Goal: Information Seeking & Learning: Learn about a topic

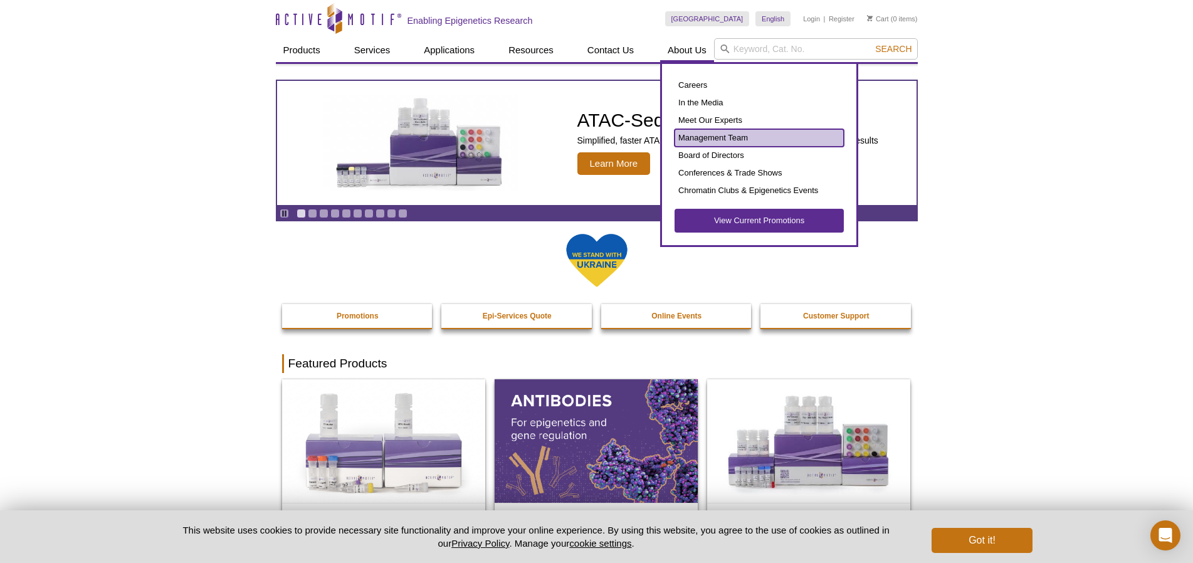
click at [694, 132] on link "Management Team" at bounding box center [759, 138] width 169 height 18
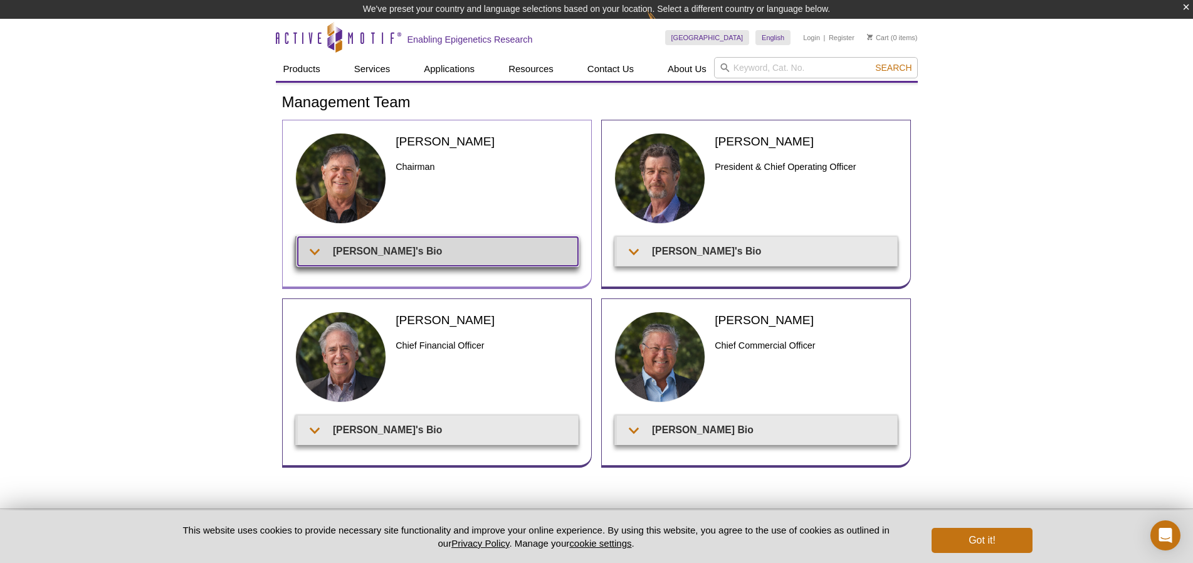
click at [323, 255] on summary "Joe's Bio" at bounding box center [438, 251] width 280 height 28
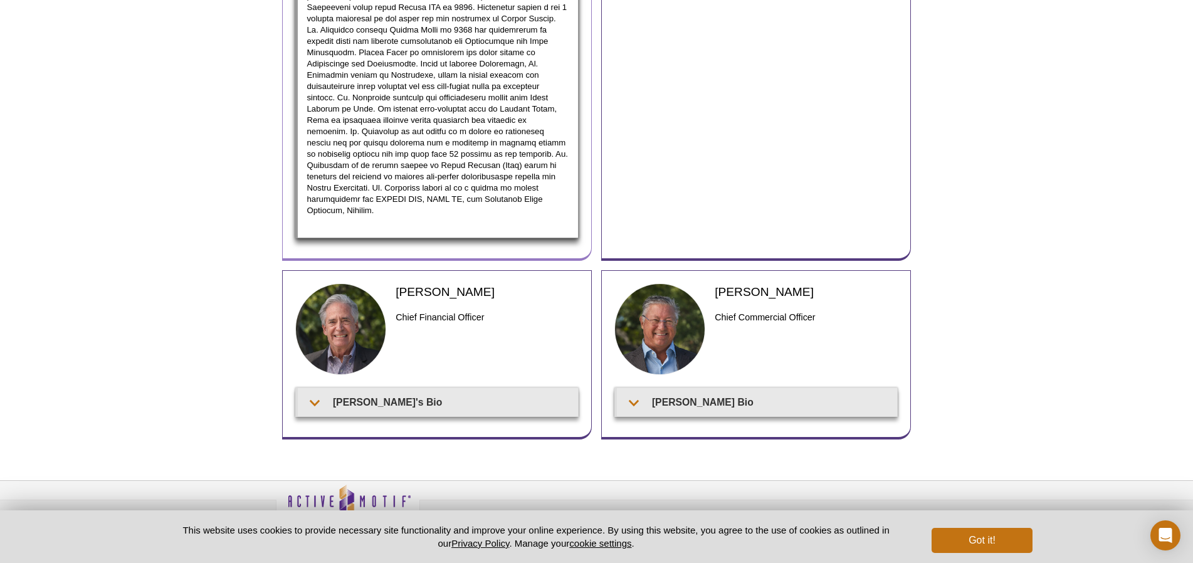
scroll to position [372, 0]
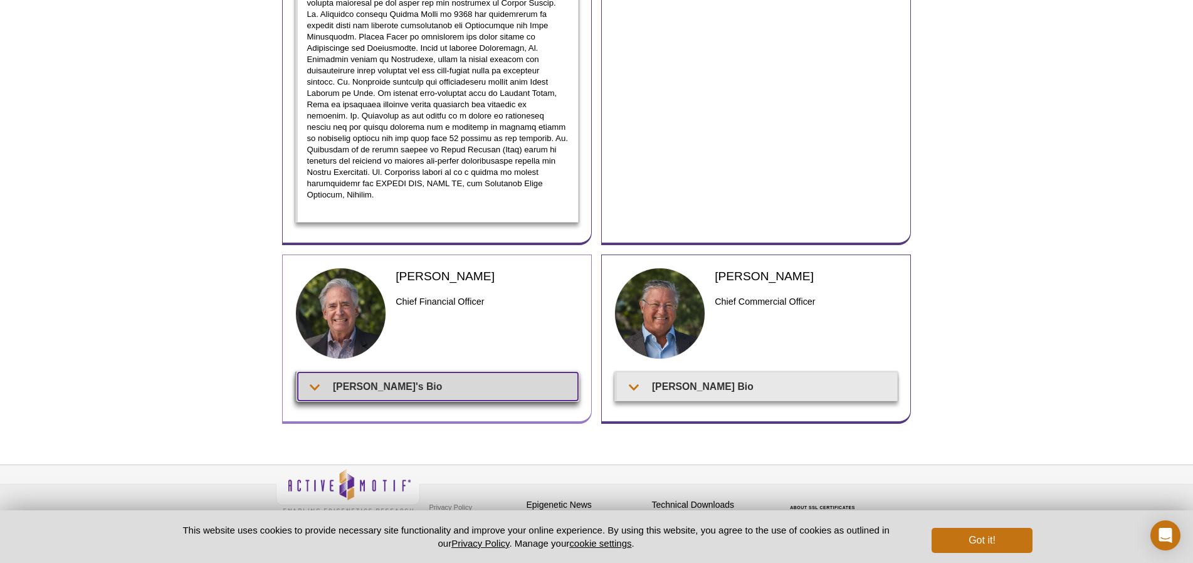
click at [381, 382] on summary "Patrick's Bio" at bounding box center [438, 386] width 280 height 28
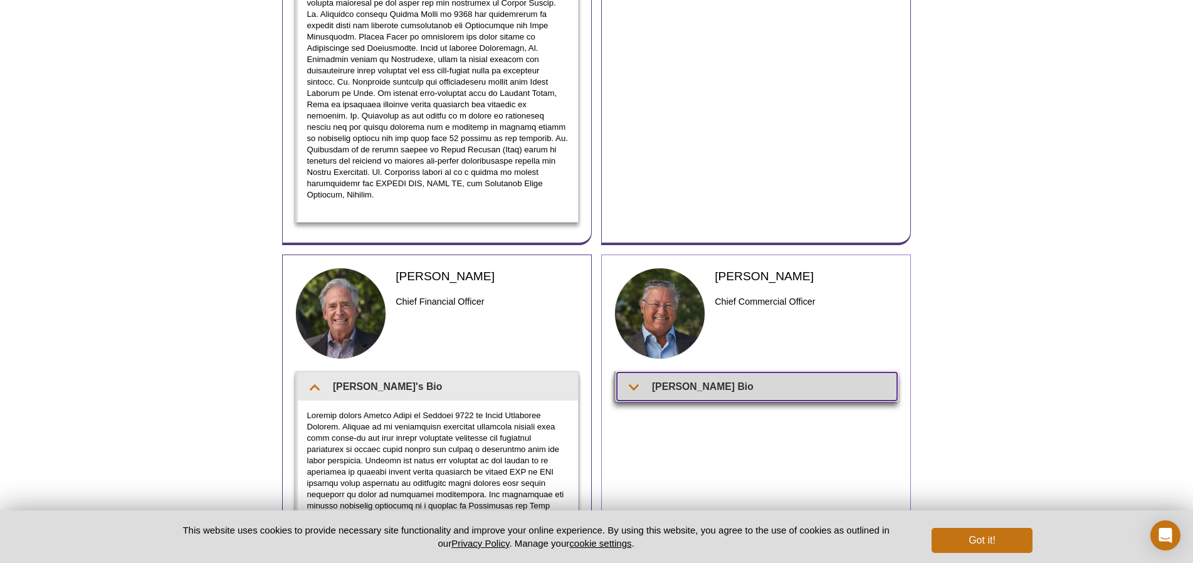
click at [715, 372] on summary "Fritz's Bio" at bounding box center [757, 386] width 280 height 28
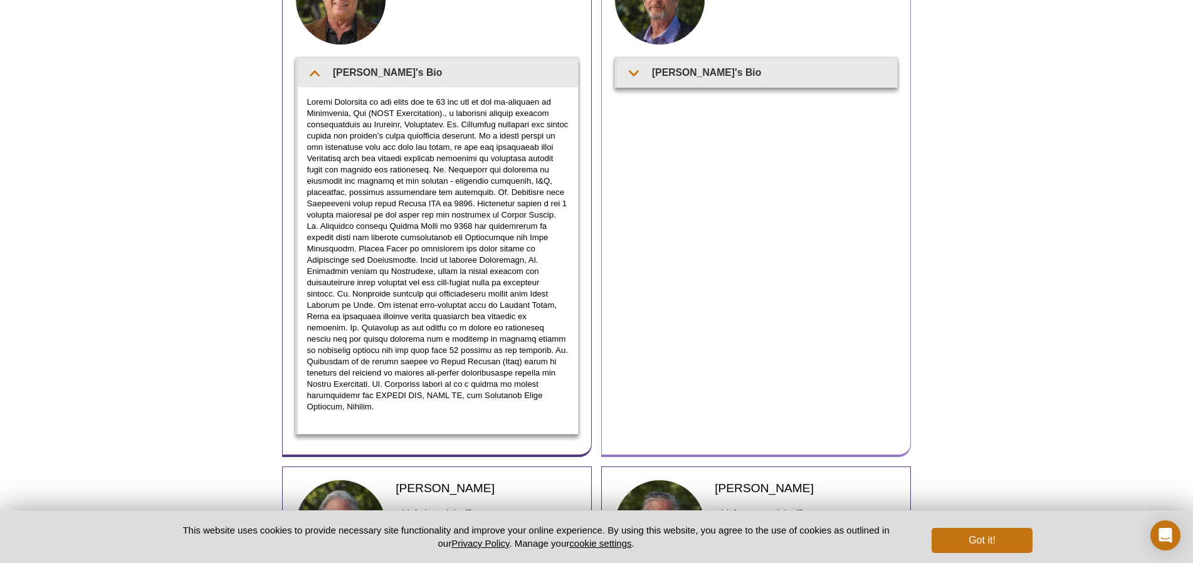
scroll to position [0, 0]
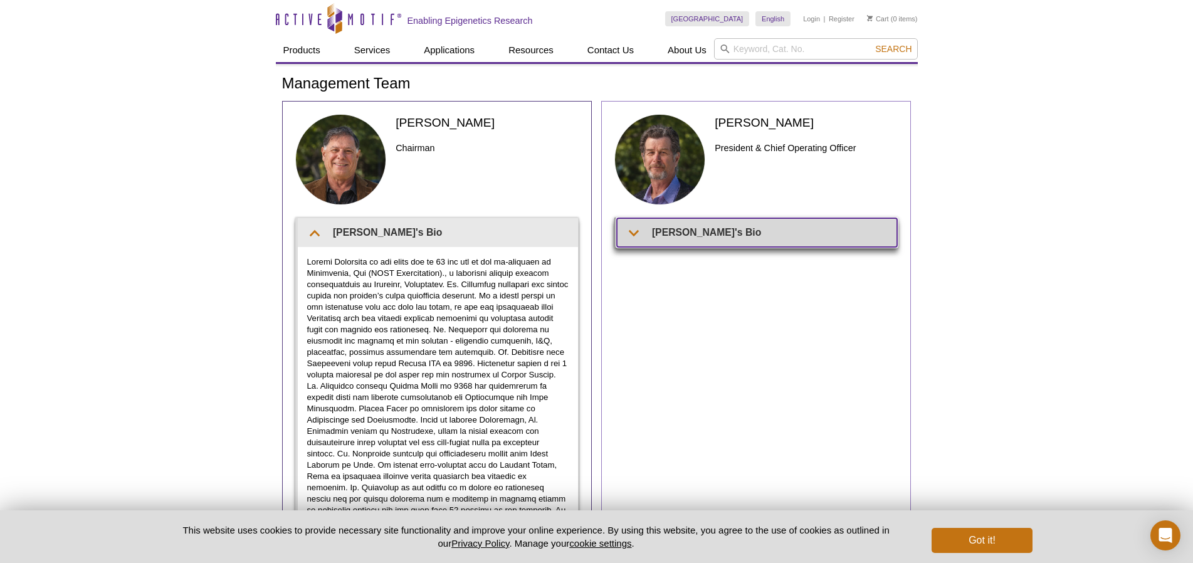
click at [689, 243] on summary "Ted's Bio" at bounding box center [757, 232] width 280 height 28
